Goal: Task Accomplishment & Management: Use online tool/utility

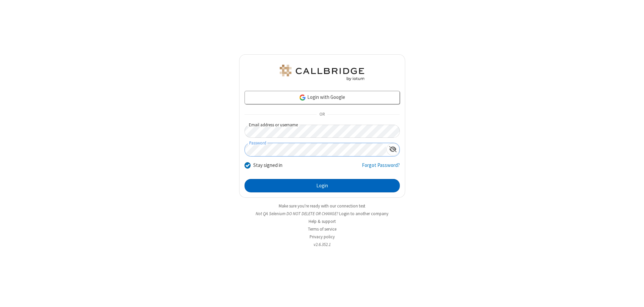
click at [322, 186] on button "Login" at bounding box center [322, 185] width 155 height 13
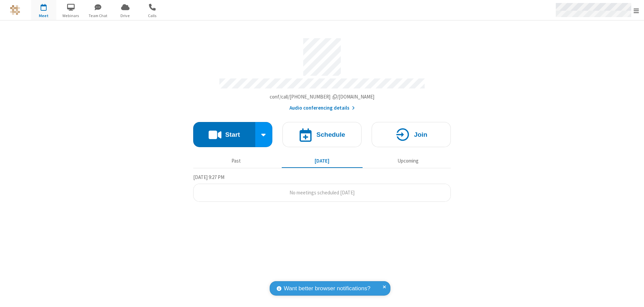
click at [637, 10] on span "Open menu" at bounding box center [636, 10] width 5 height 7
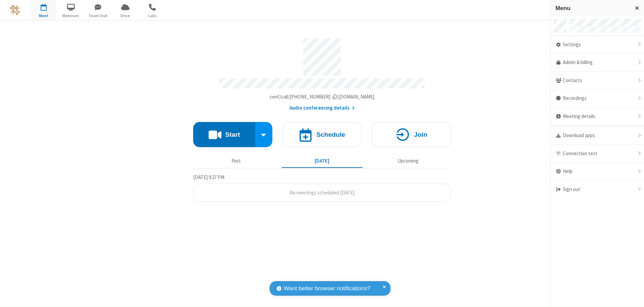
click at [44, 10] on span "button" at bounding box center [43, 6] width 25 height 11
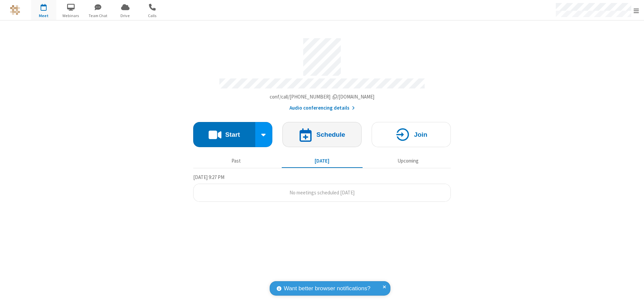
click at [322, 132] on h4 "Schedule" at bounding box center [330, 135] width 29 height 6
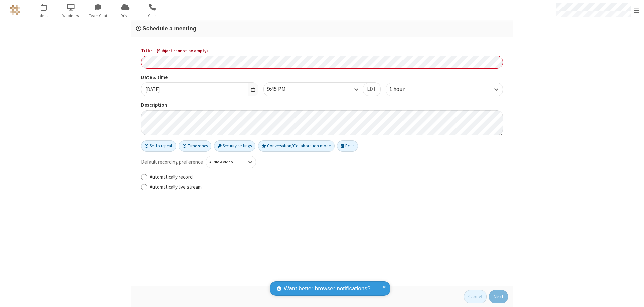
click at [322, 29] on h3 "Schedule a meeting" at bounding box center [322, 29] width 373 height 6
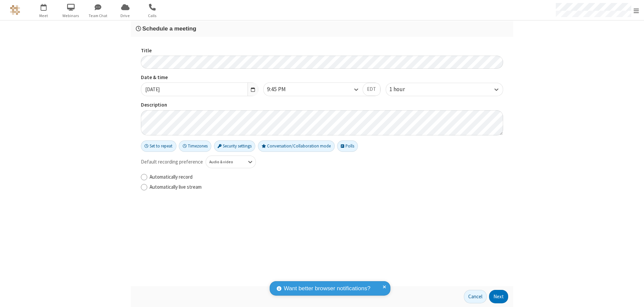
click at [499, 297] on button "Next" at bounding box center [498, 296] width 19 height 13
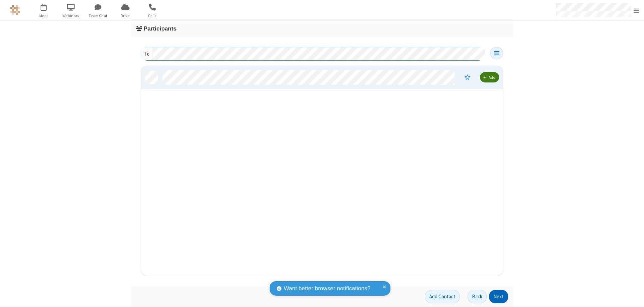
click at [499, 297] on button "Next" at bounding box center [498, 296] width 19 height 13
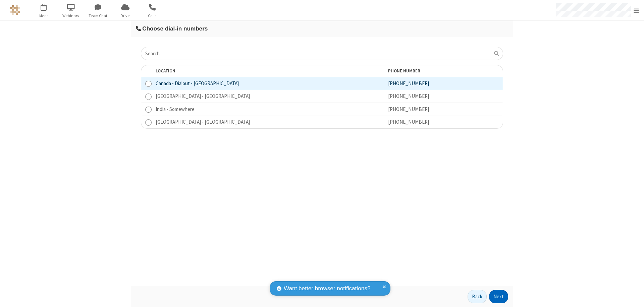
click at [499, 297] on button "Next" at bounding box center [498, 296] width 19 height 13
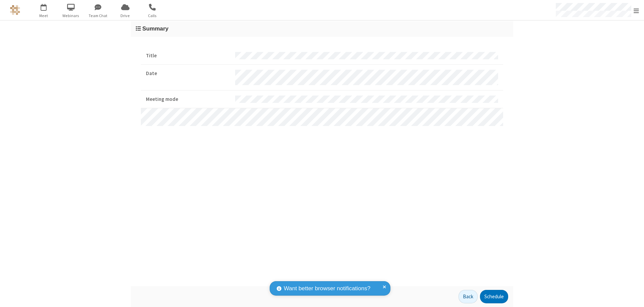
click at [494, 297] on button "Schedule" at bounding box center [494, 296] width 28 height 13
